Goal: Task Accomplishment & Management: Manage account settings

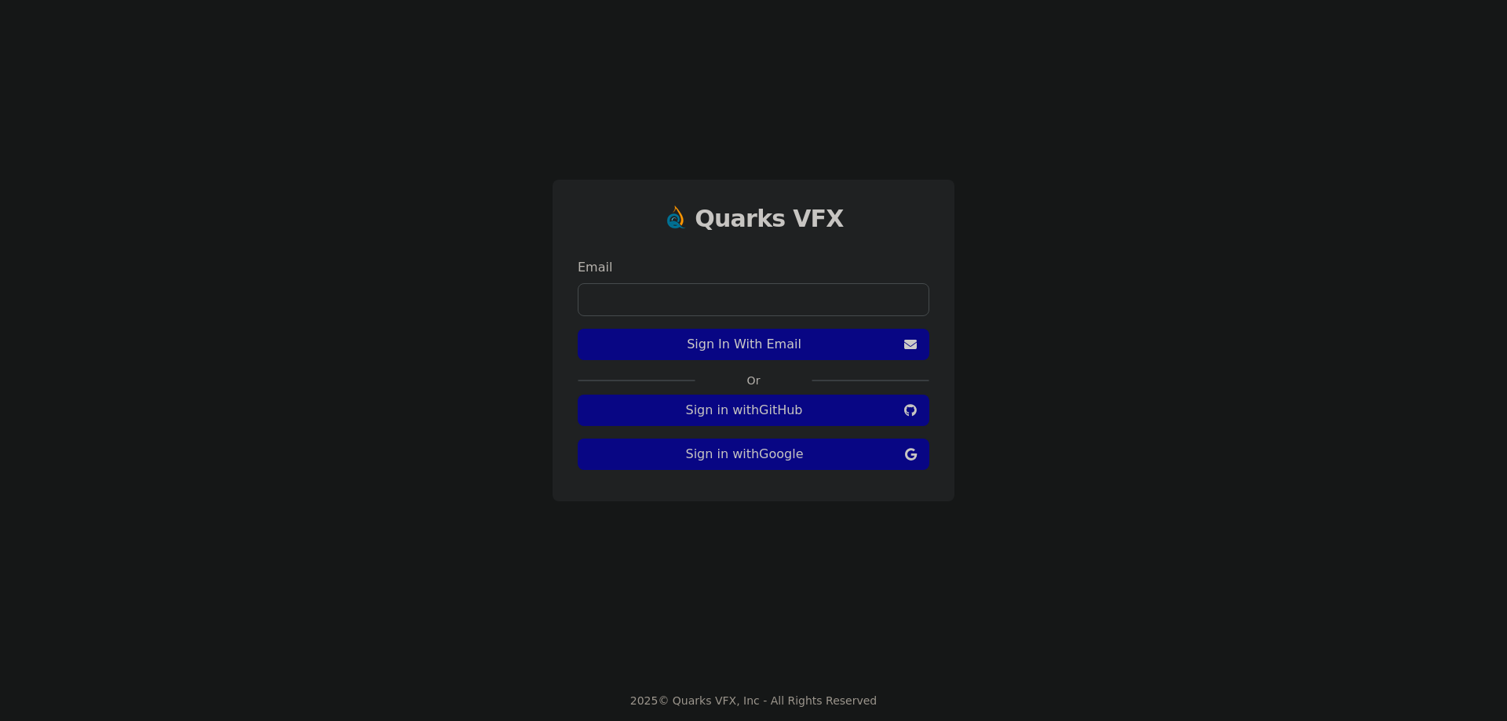
click at [873, 341] on span "Sign In With Email" at bounding box center [744, 344] width 308 height 19
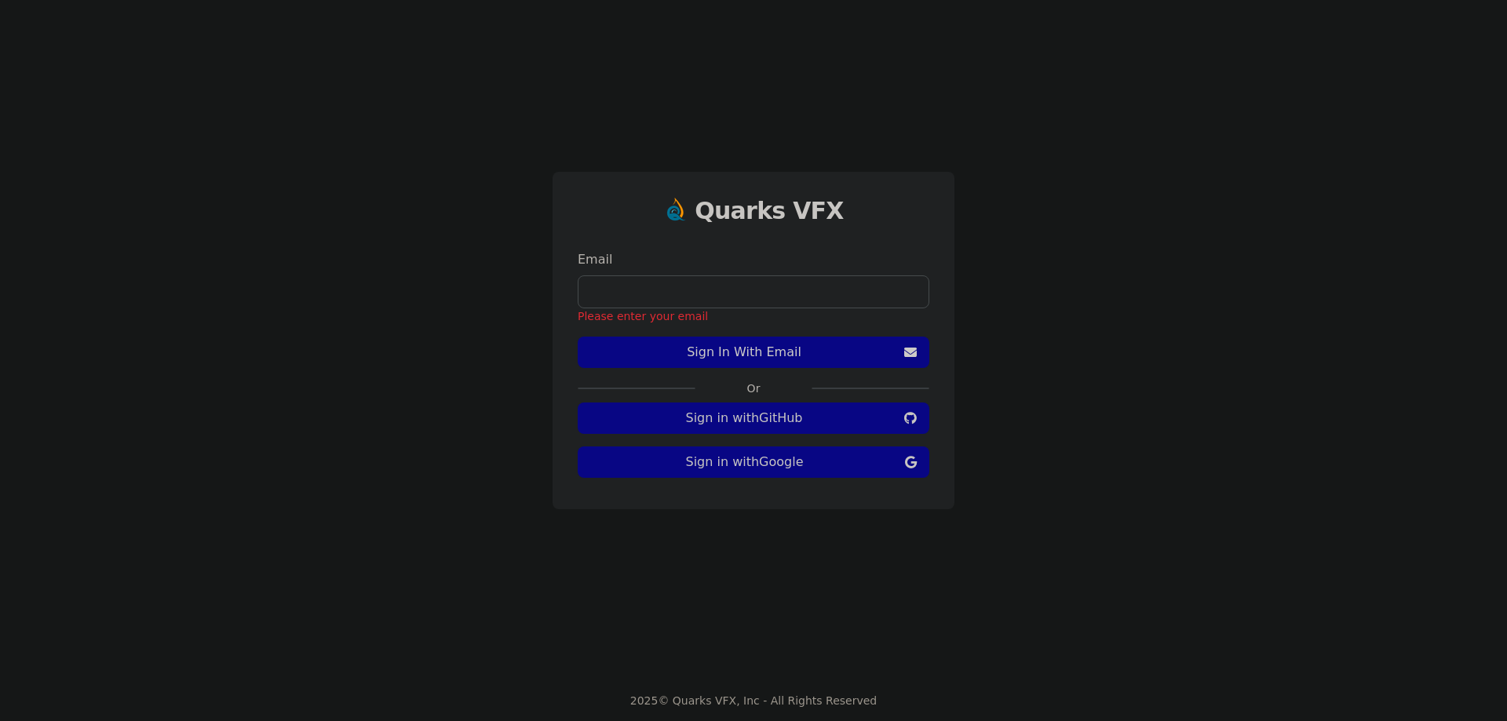
click at [879, 356] on span "Sign In With Email" at bounding box center [744, 352] width 308 height 19
click at [827, 284] on input "email" at bounding box center [754, 292] width 352 height 33
type input "**********"
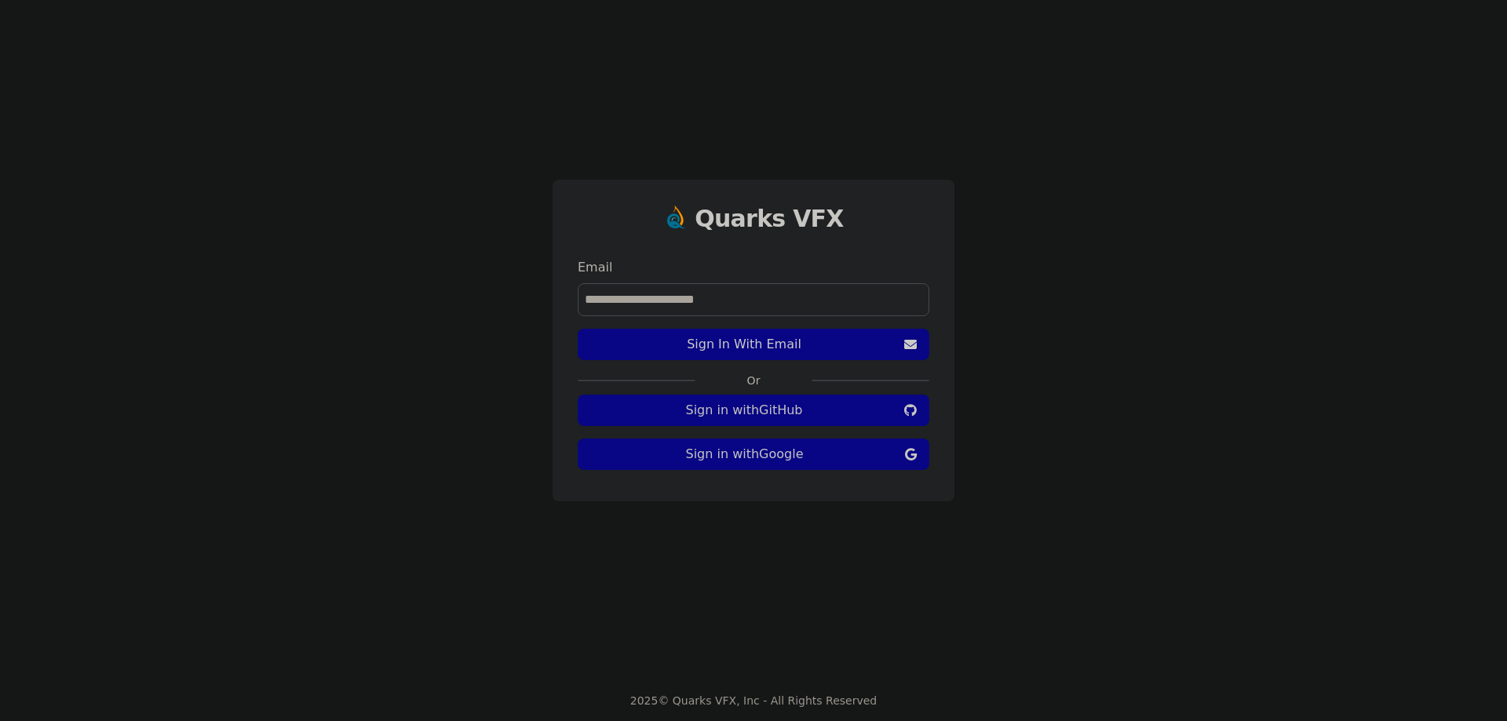
click at [819, 347] on span "Sign In With Email" at bounding box center [744, 344] width 308 height 19
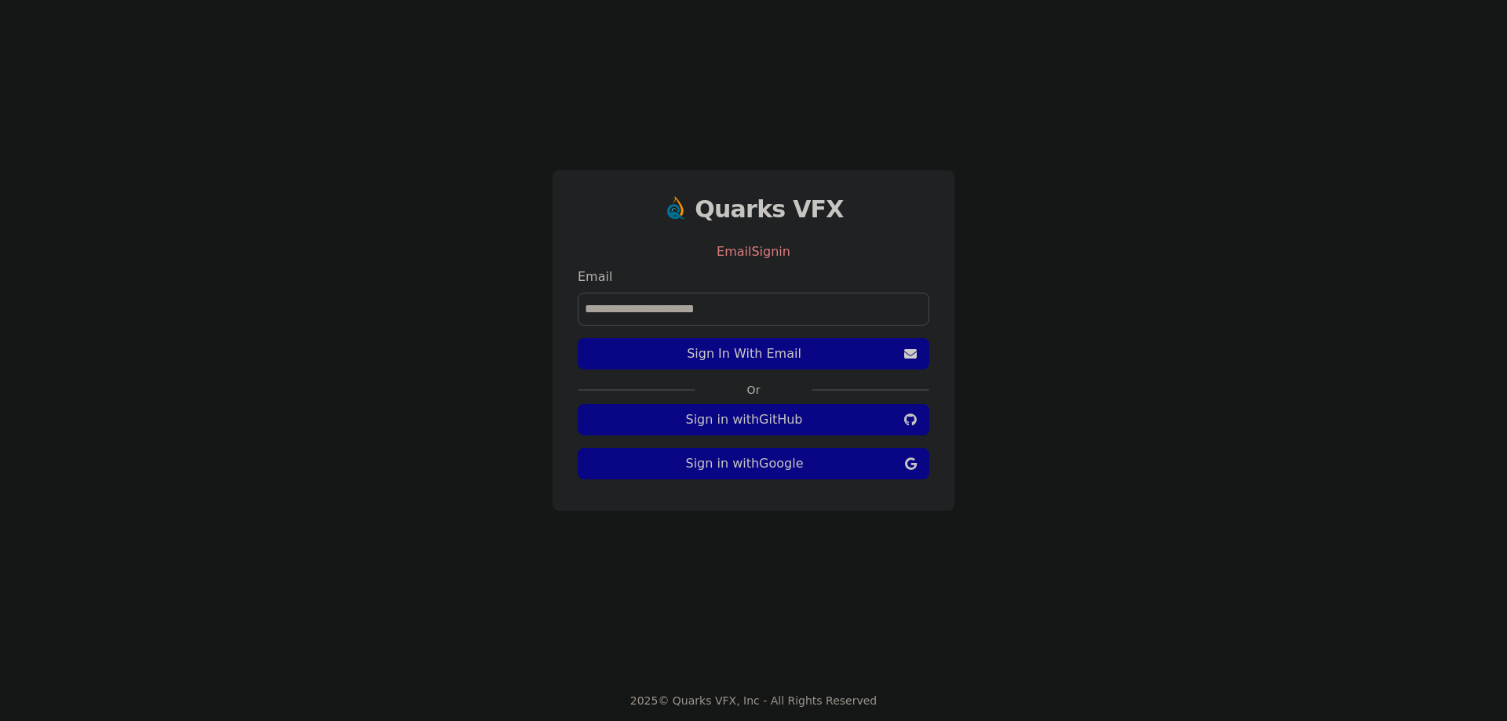
click at [787, 305] on input "**********" at bounding box center [754, 309] width 352 height 33
drag, startPoint x: 790, startPoint y: 305, endPoint x: 544, endPoint y: 307, distance: 245.7
click at [543, 305] on div "**********" at bounding box center [753, 340] width 1507 height 681
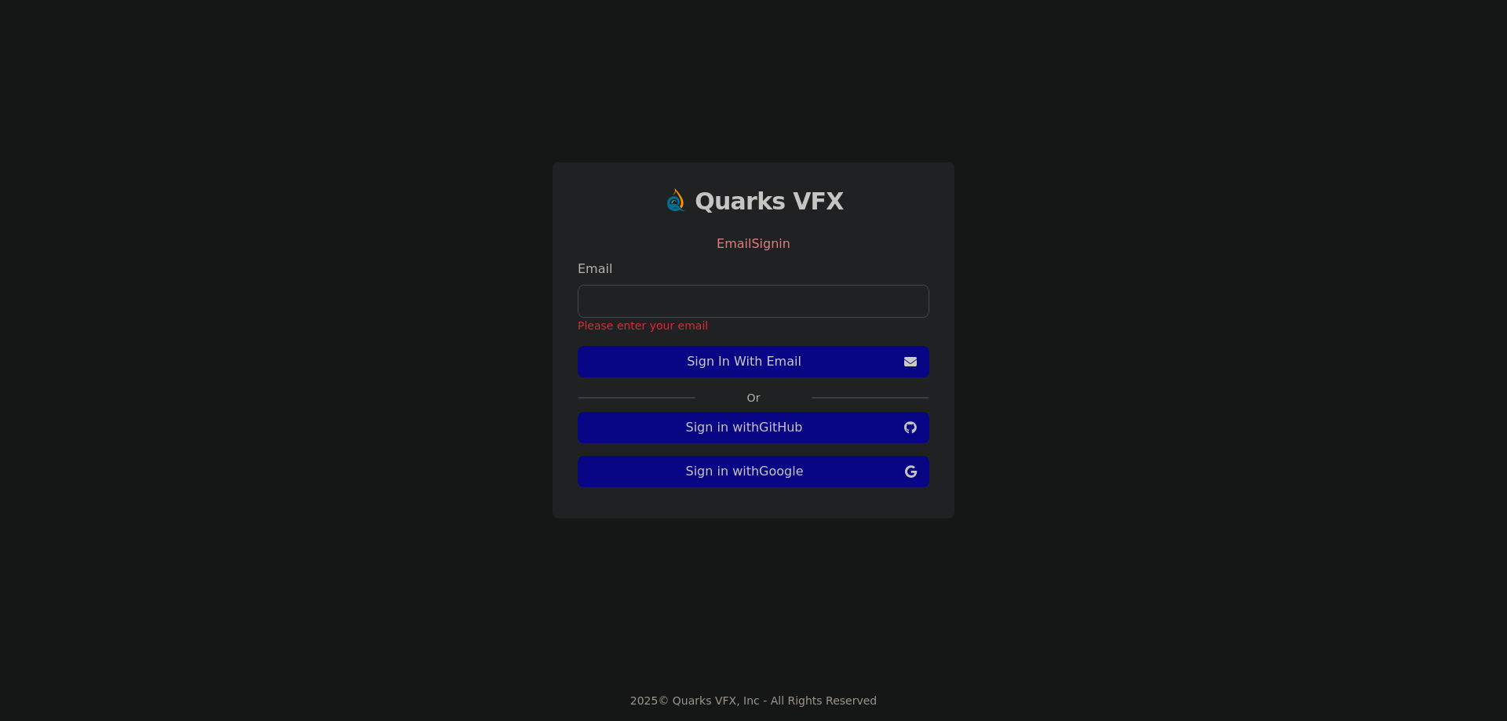
click at [749, 363] on span "Sign In With Email" at bounding box center [744, 361] width 308 height 19
click at [776, 378] on form "EmailSignin Email Please enter your email Sign In With Email" at bounding box center [754, 305] width 352 height 155
click at [780, 367] on span "Sign In With Email" at bounding box center [744, 361] width 308 height 19
click at [794, 357] on span "Sign In With Email" at bounding box center [744, 361] width 308 height 19
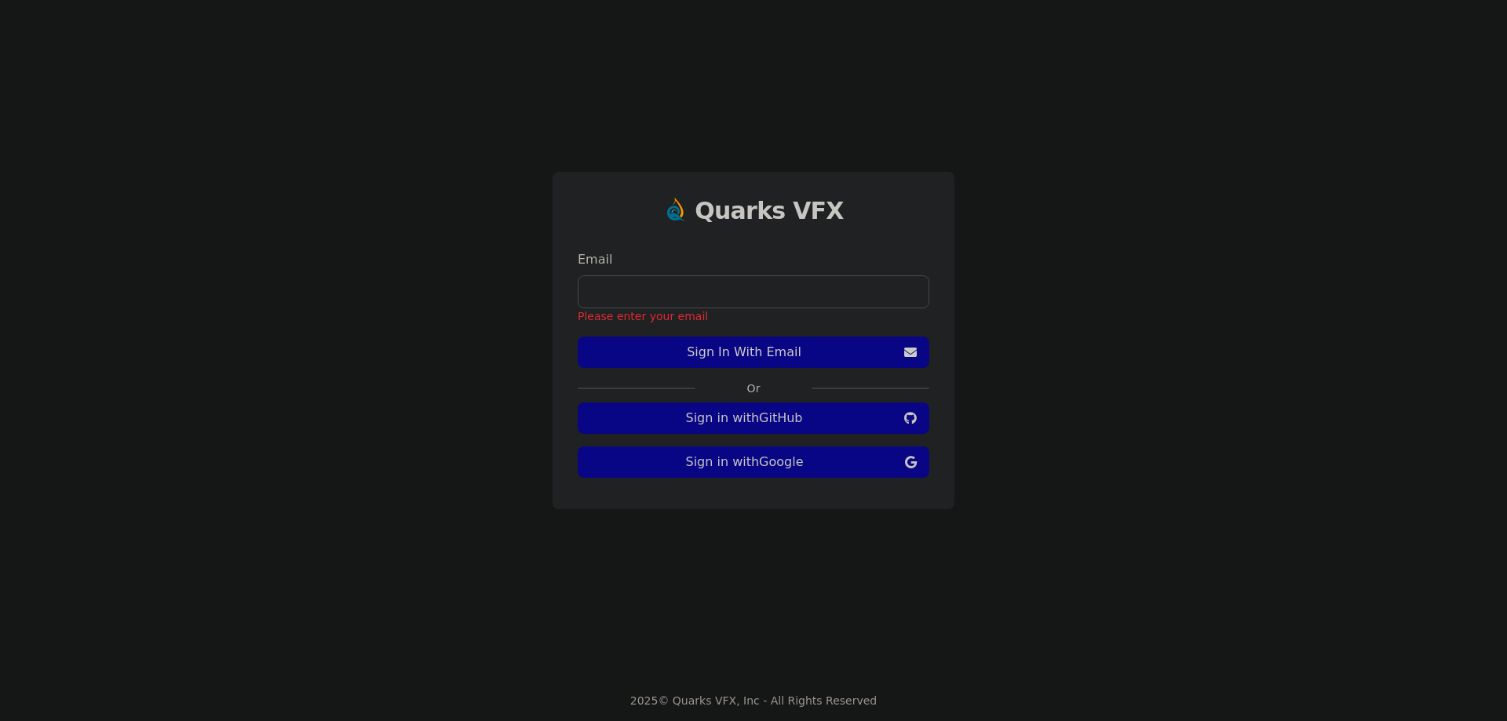
click at [771, 294] on input "email" at bounding box center [754, 292] width 352 height 33
click at [837, 462] on span "Sign in with Google" at bounding box center [744, 462] width 308 height 19
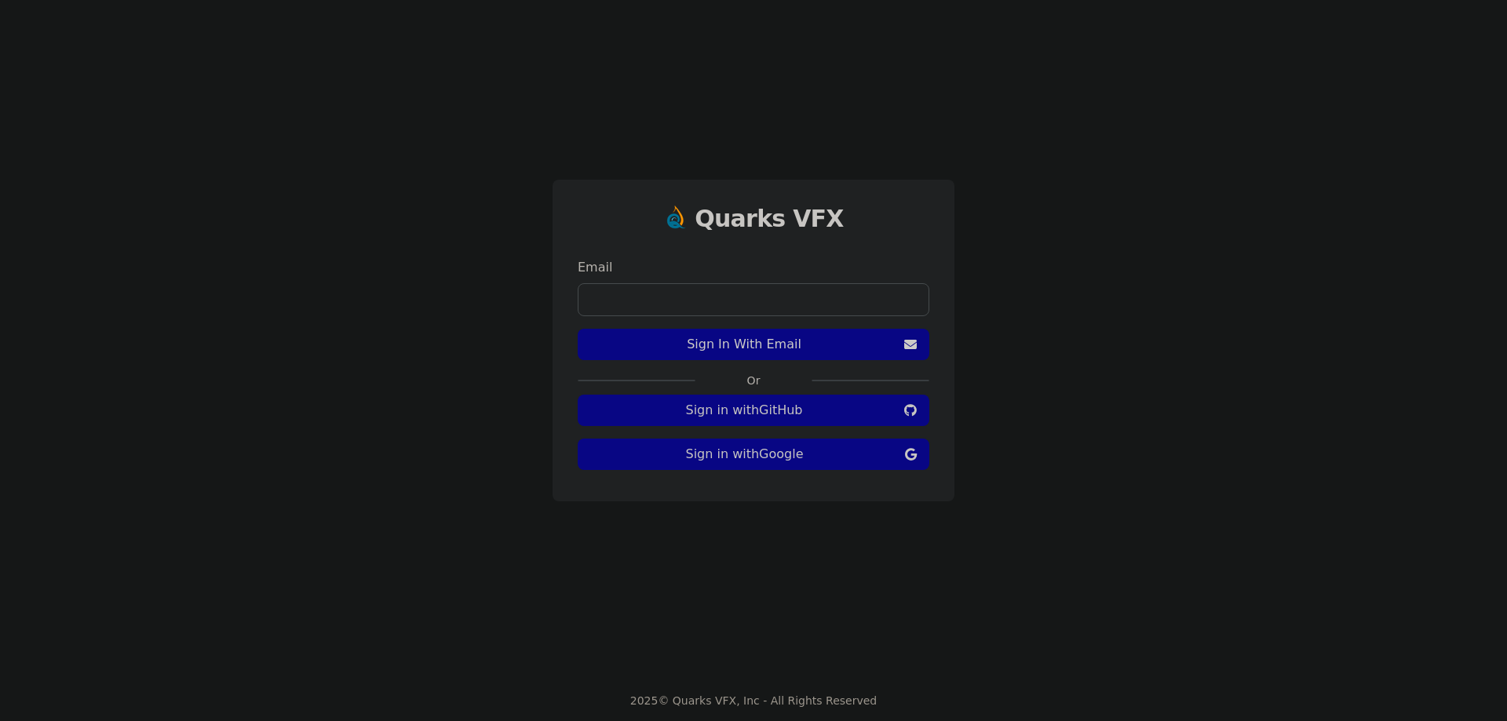
click at [823, 463] on span "Sign in with Google" at bounding box center [744, 454] width 308 height 19
click at [798, 308] on input "email" at bounding box center [754, 299] width 352 height 33
type input "**********"
click at [807, 346] on span "Sign In With Email" at bounding box center [744, 344] width 308 height 19
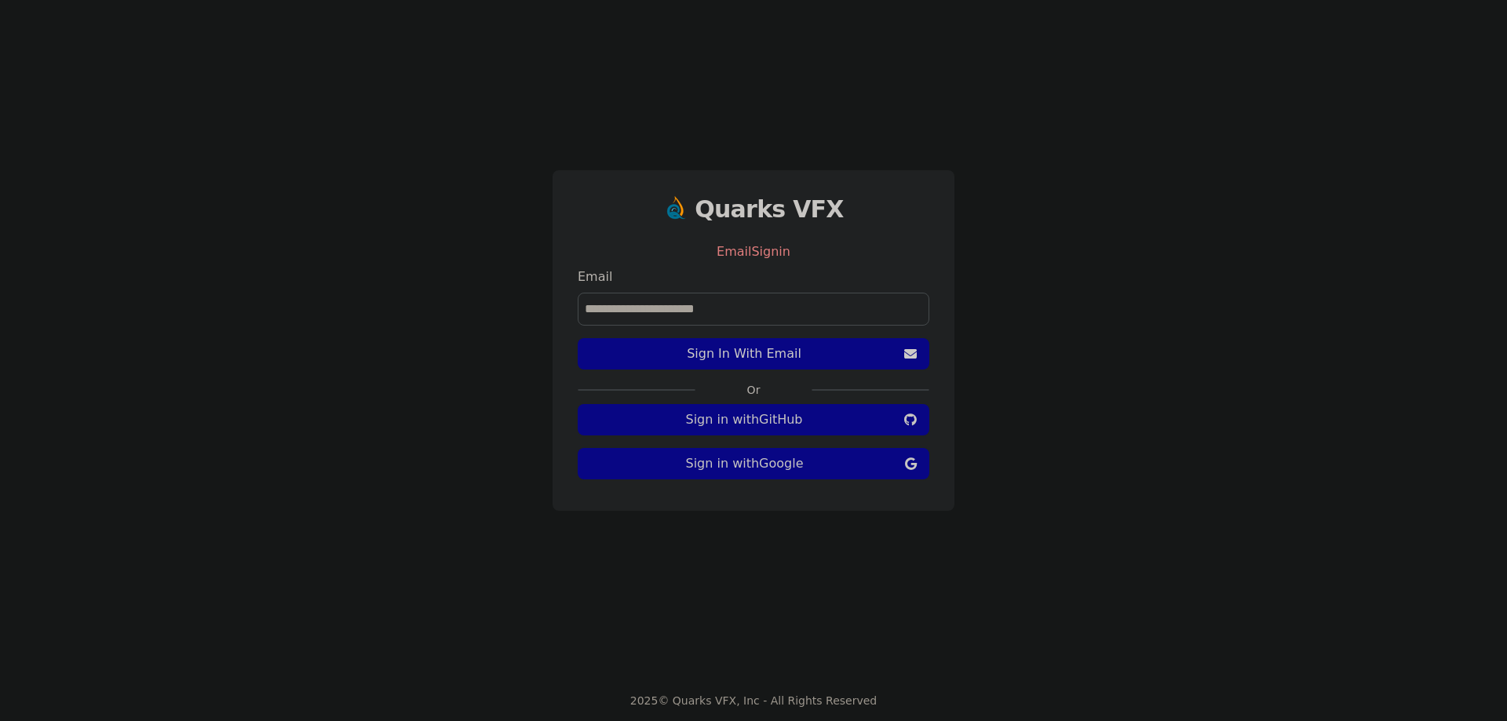
click at [807, 306] on input "**********" at bounding box center [754, 309] width 352 height 33
click at [776, 254] on div "EmailSignin" at bounding box center [754, 251] width 352 height 31
click at [819, 416] on span "Sign in with GitHub" at bounding box center [744, 420] width 308 height 19
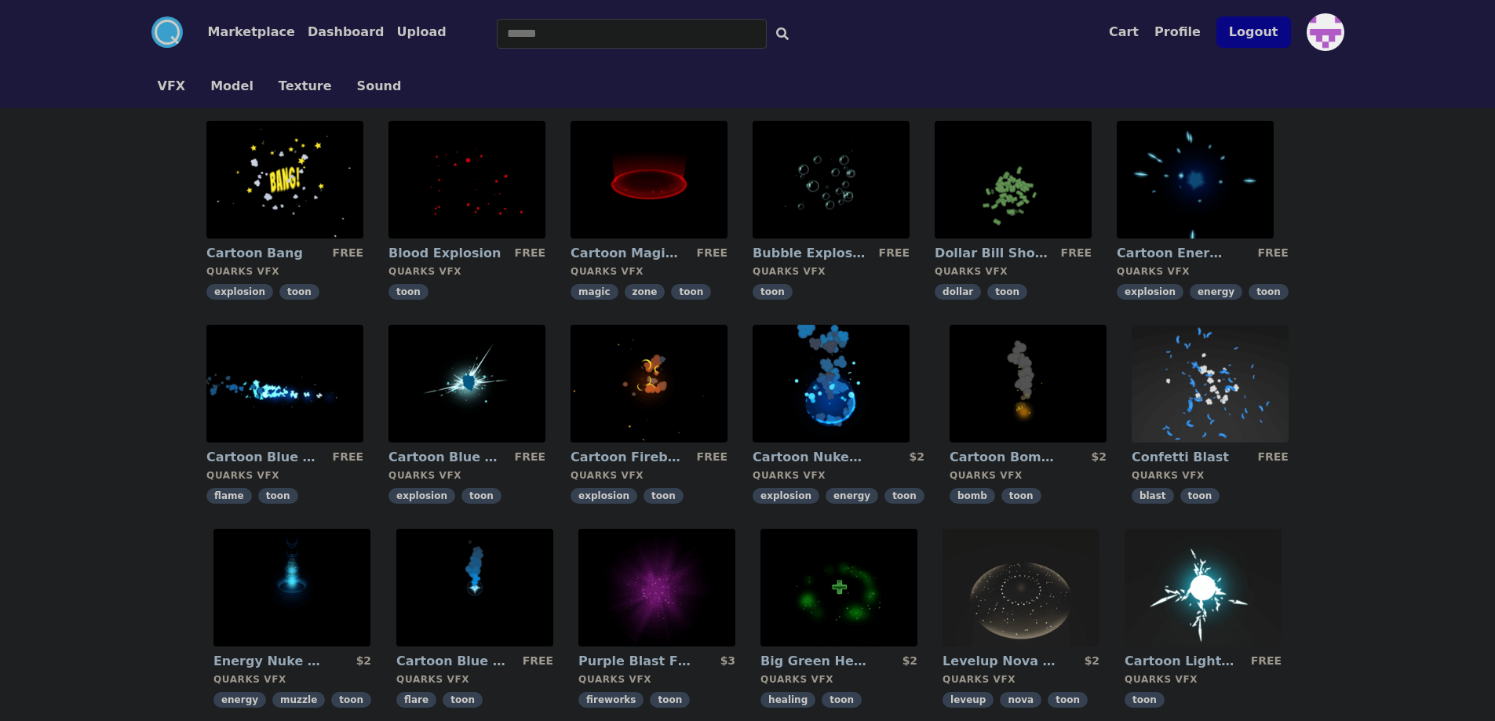
click at [1130, 35] on button "Cart" at bounding box center [1124, 32] width 30 height 19
click at [918, 53] on div ".cls-1{fill:#fff;}.cls-2{fill:#29abe2;} Marketplace Dashboard Upload Cart Profi…" at bounding box center [748, 32] width 1206 height 64
click at [315, 31] on button "Dashboard" at bounding box center [346, 32] width 77 height 19
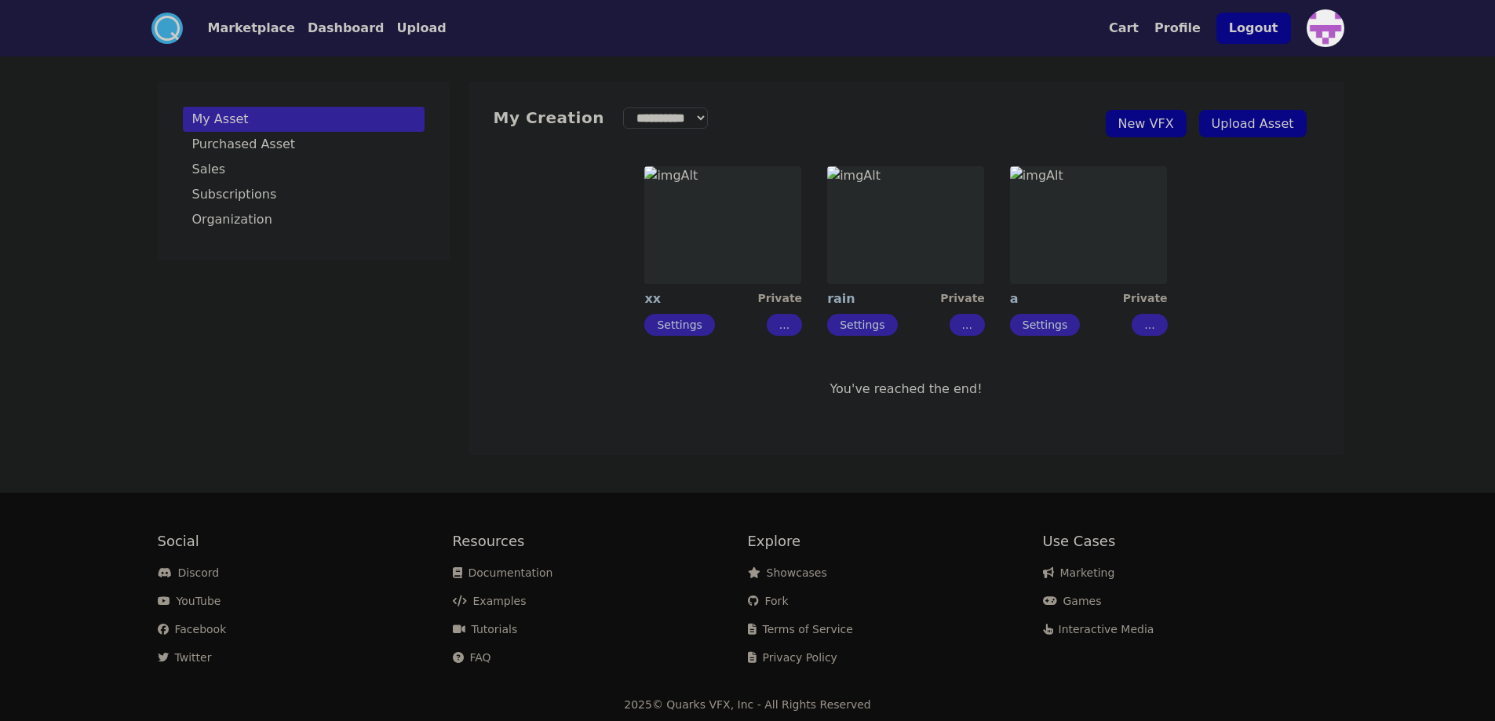
click at [717, 259] on img at bounding box center [722, 225] width 157 height 118
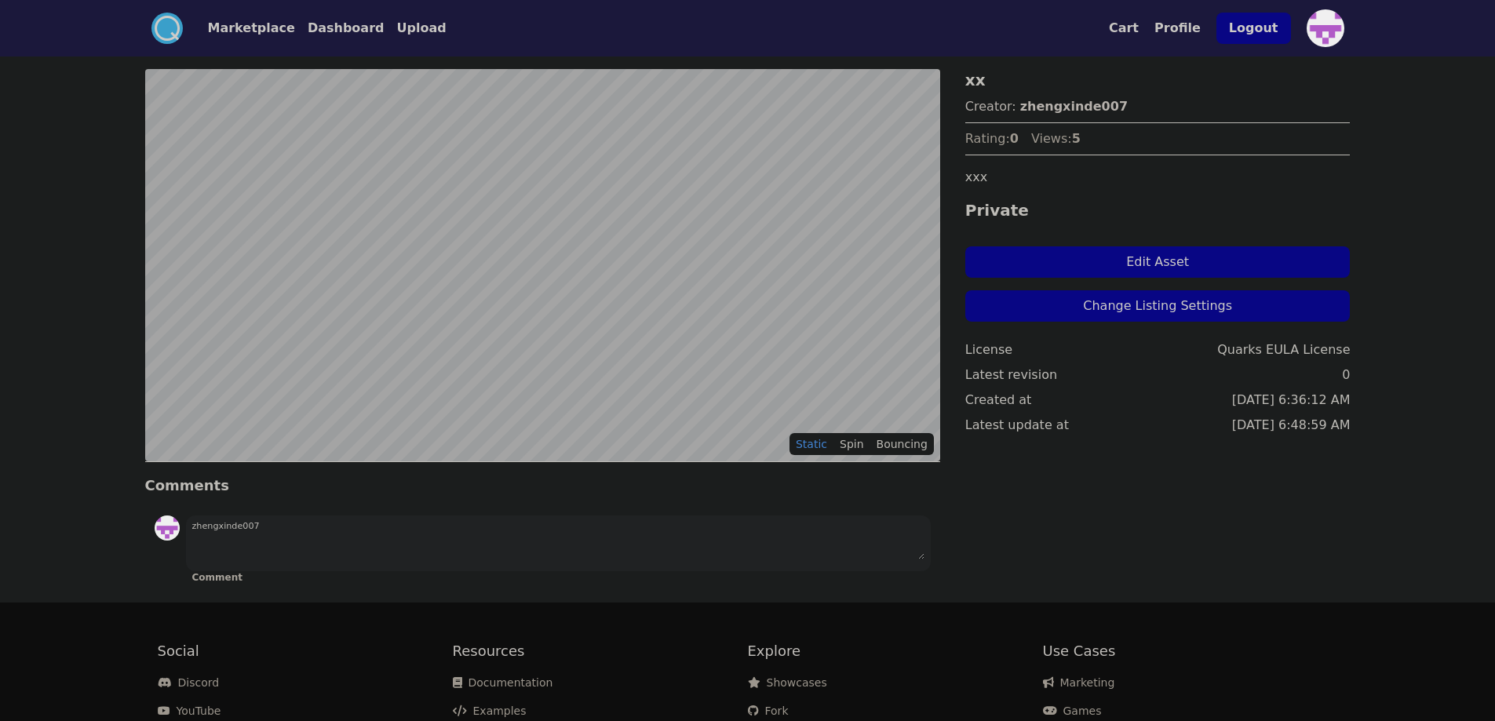
click at [1131, 267] on button "Edit Asset" at bounding box center [1158, 261] width 385 height 31
